Goal: Find specific page/section: Find specific page/section

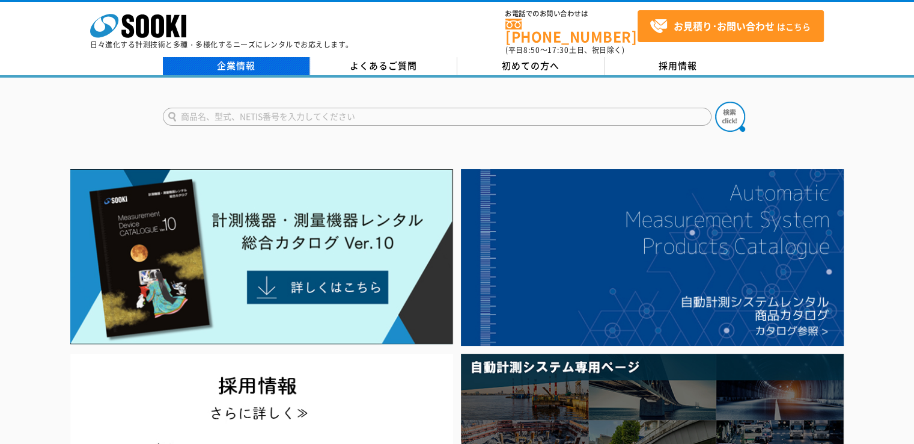
click at [233, 65] on link "企業情報" at bounding box center [236, 66] width 147 height 18
click at [236, 58] on link "企業情報" at bounding box center [236, 66] width 147 height 18
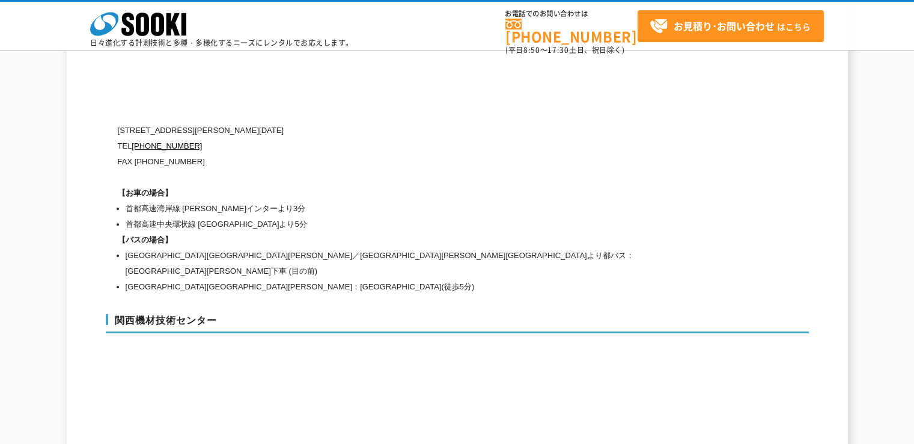
scroll to position [5502, 0]
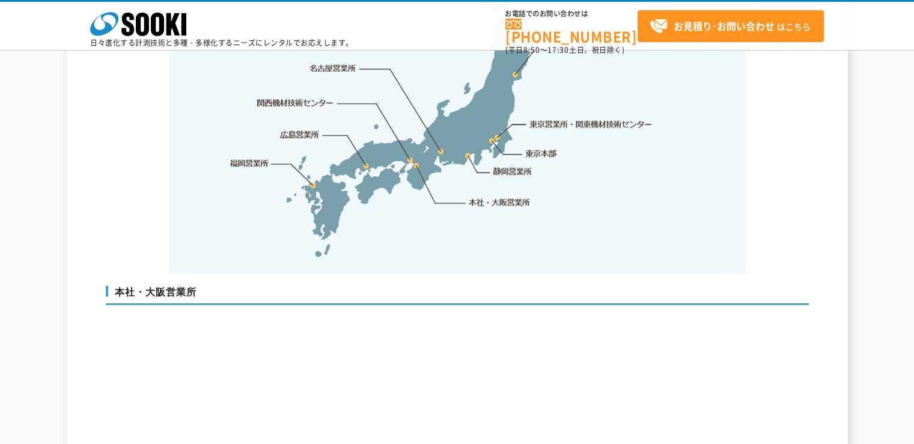
scroll to position [2585, 0]
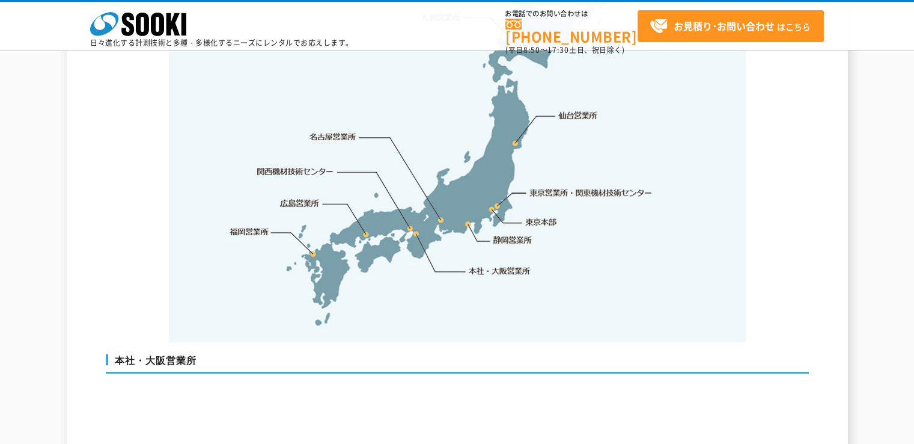
click at [492, 252] on img at bounding box center [457, 152] width 577 height 379
click at [493, 265] on link "本社・大阪営業所" at bounding box center [499, 271] width 63 height 12
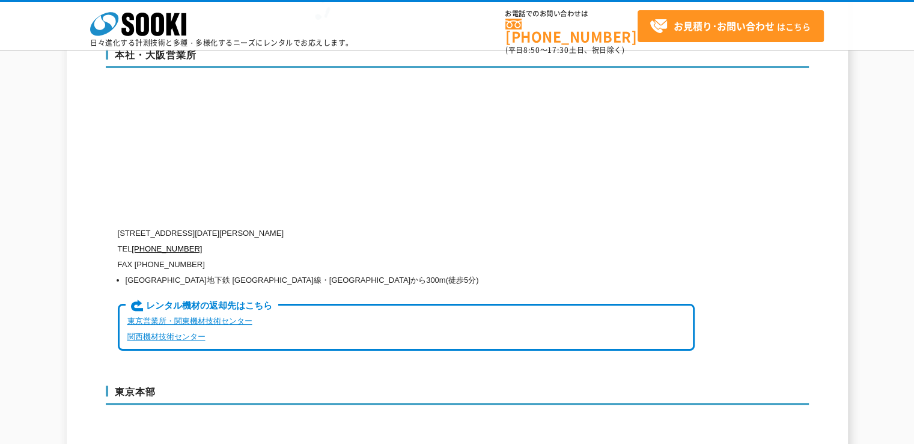
scroll to position [2902, 0]
